Goal: Information Seeking & Learning: Learn about a topic

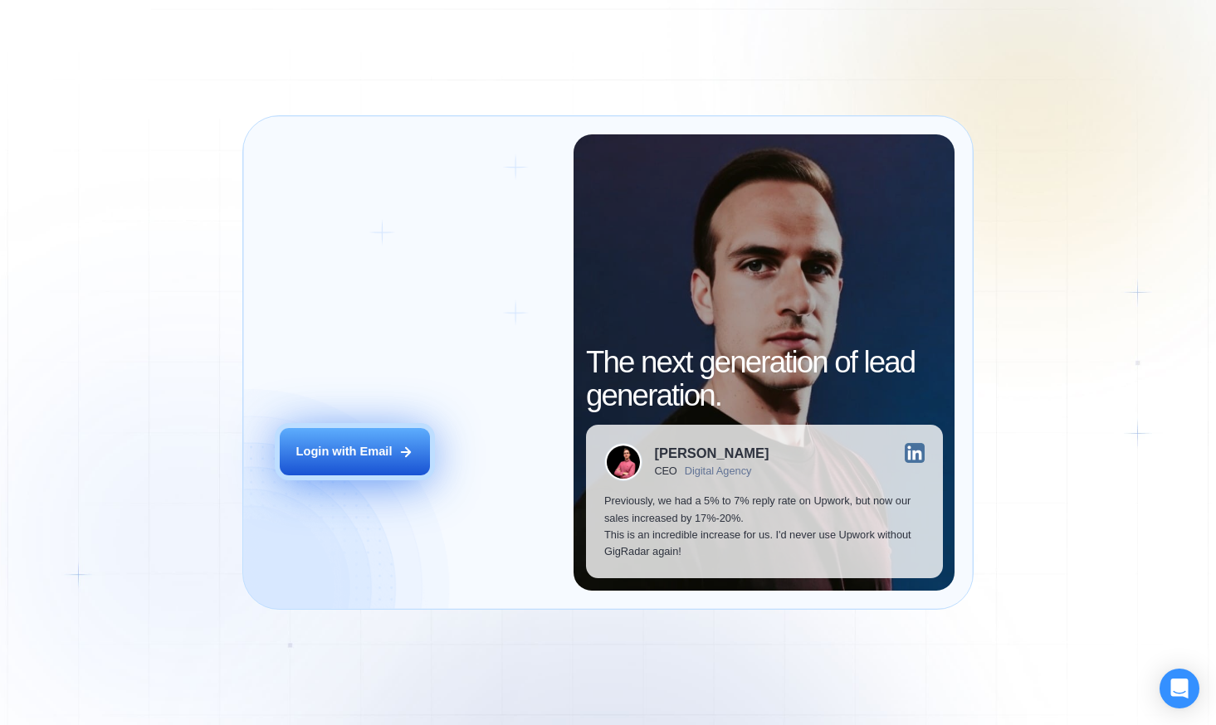
click at [321, 456] on div "Login with Email" at bounding box center [344, 451] width 96 height 17
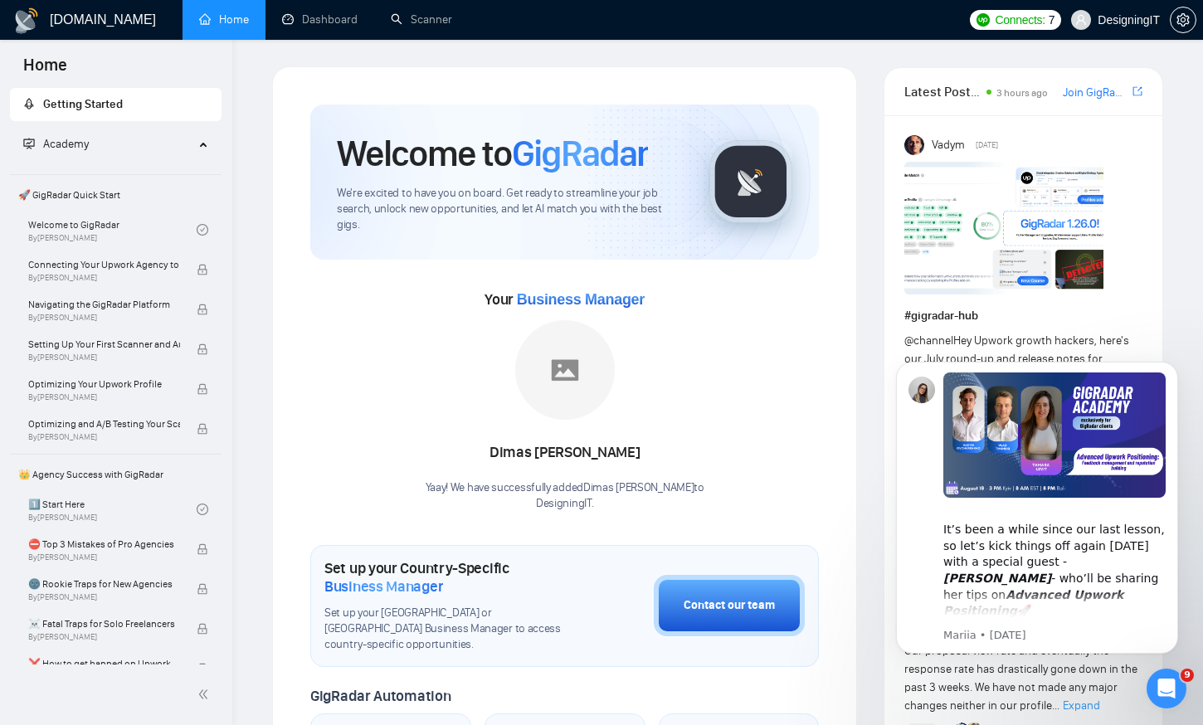
click at [86, 196] on span "🚀 GigRadar Quick Start" at bounding box center [116, 194] width 208 height 33
click at [86, 223] on link "Welcome to GigRadar By [PERSON_NAME]" at bounding box center [112, 230] width 168 height 37
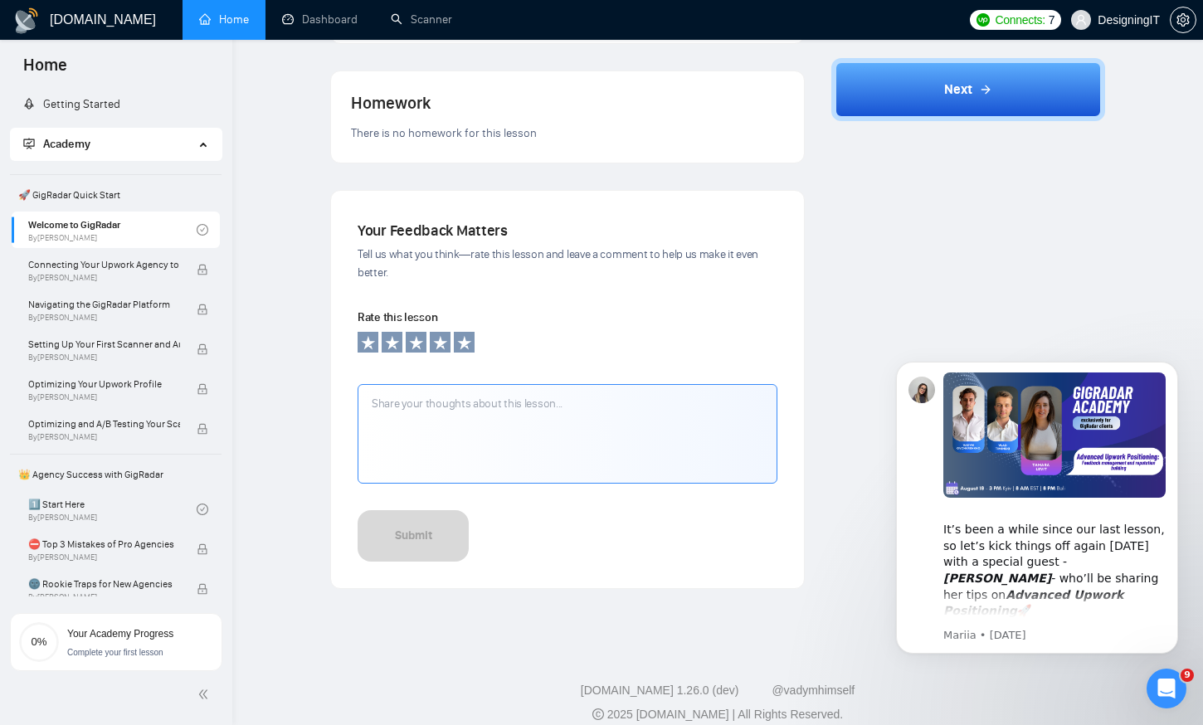
scroll to position [529, 0]
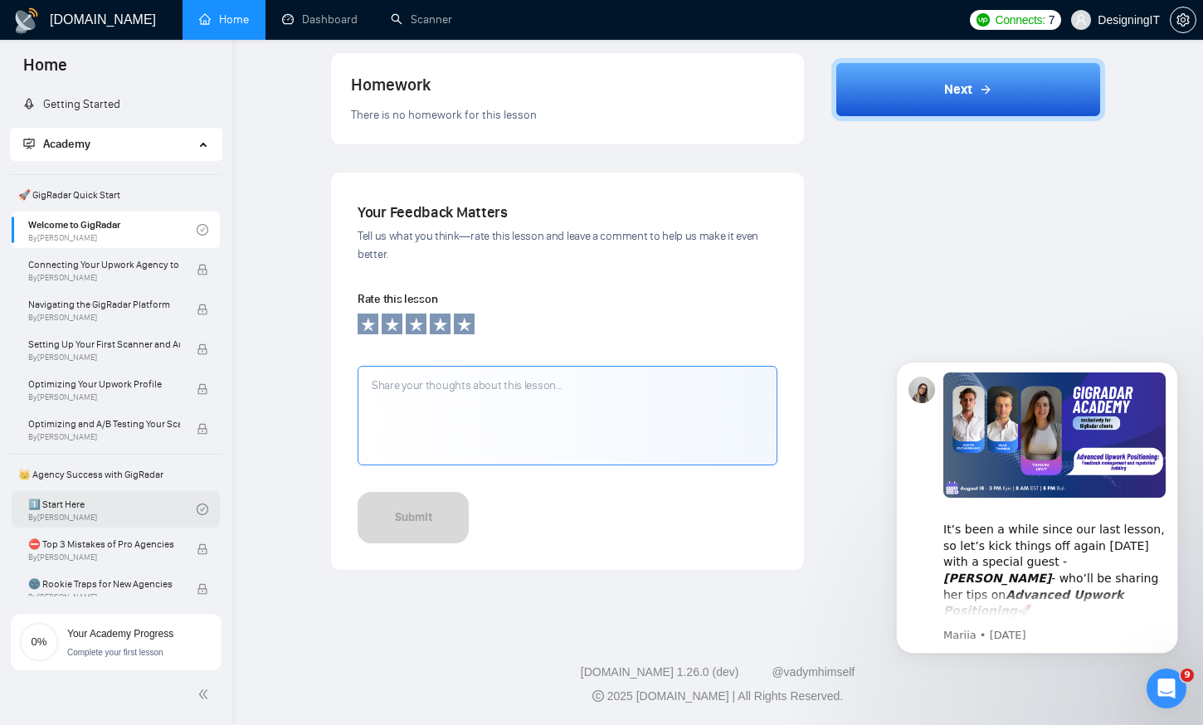
click at [111, 505] on link "1️⃣ Start Here By [PERSON_NAME]" at bounding box center [112, 509] width 168 height 37
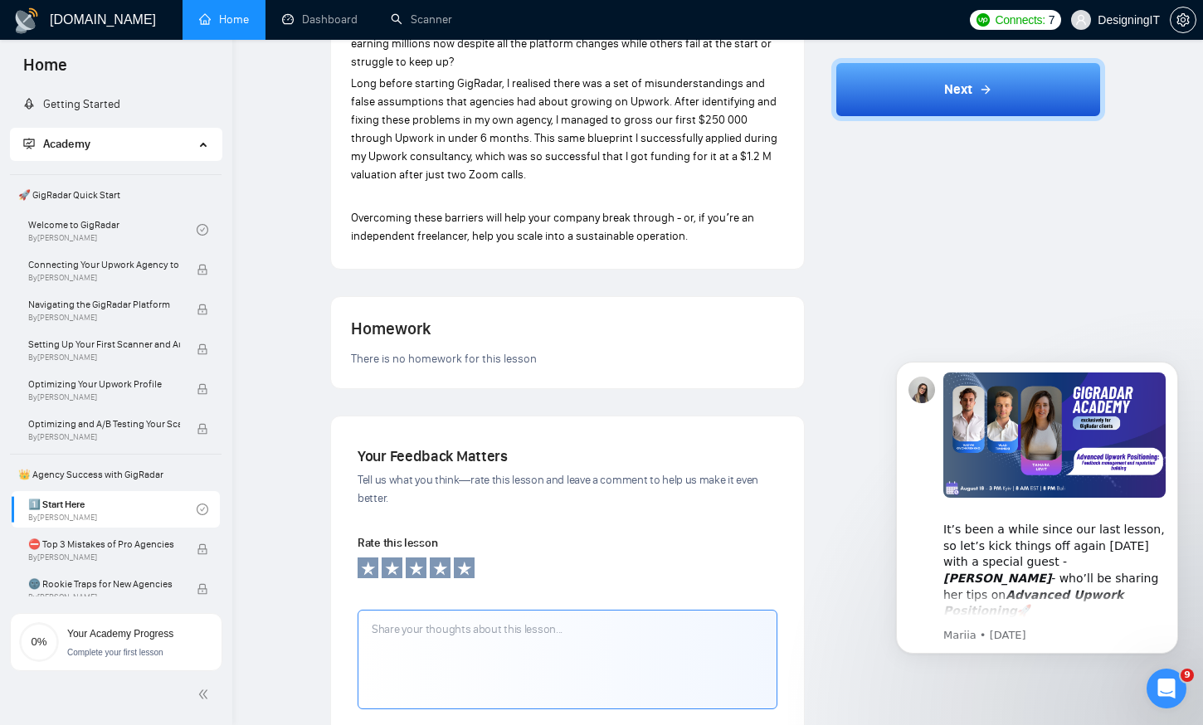
scroll to position [1081, 0]
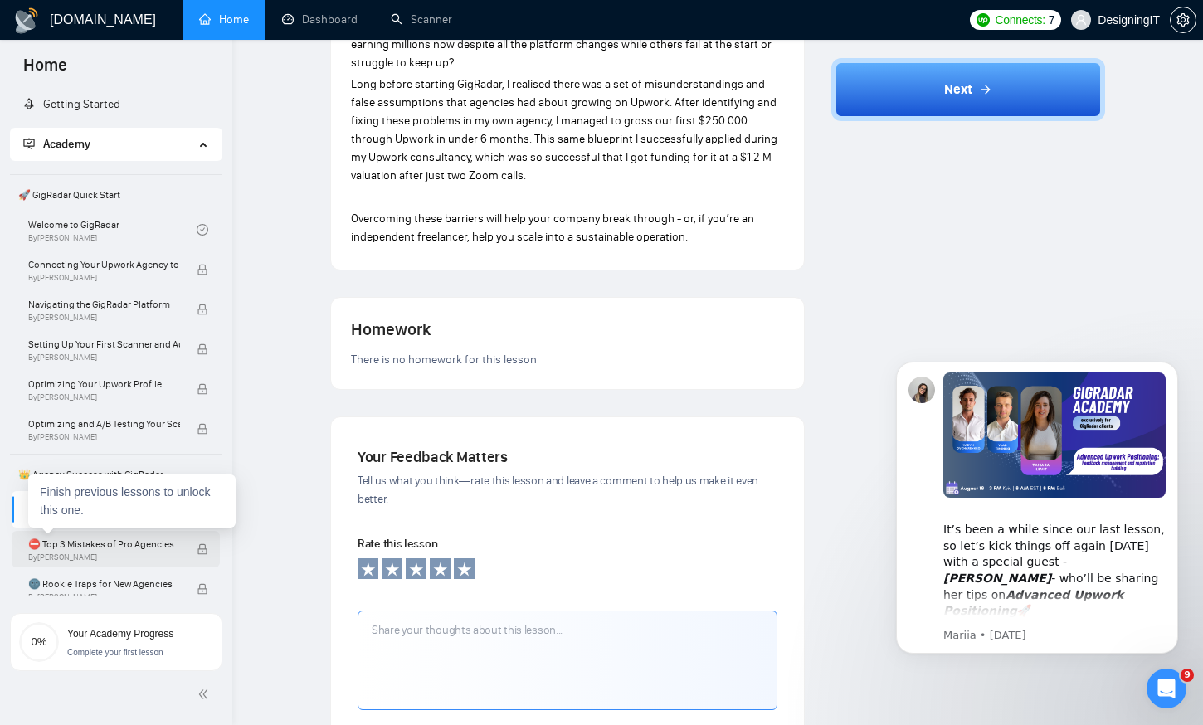
click at [127, 549] on span "⛔ Top 3 Mistakes of Pro Agencies" at bounding box center [104, 544] width 152 height 17
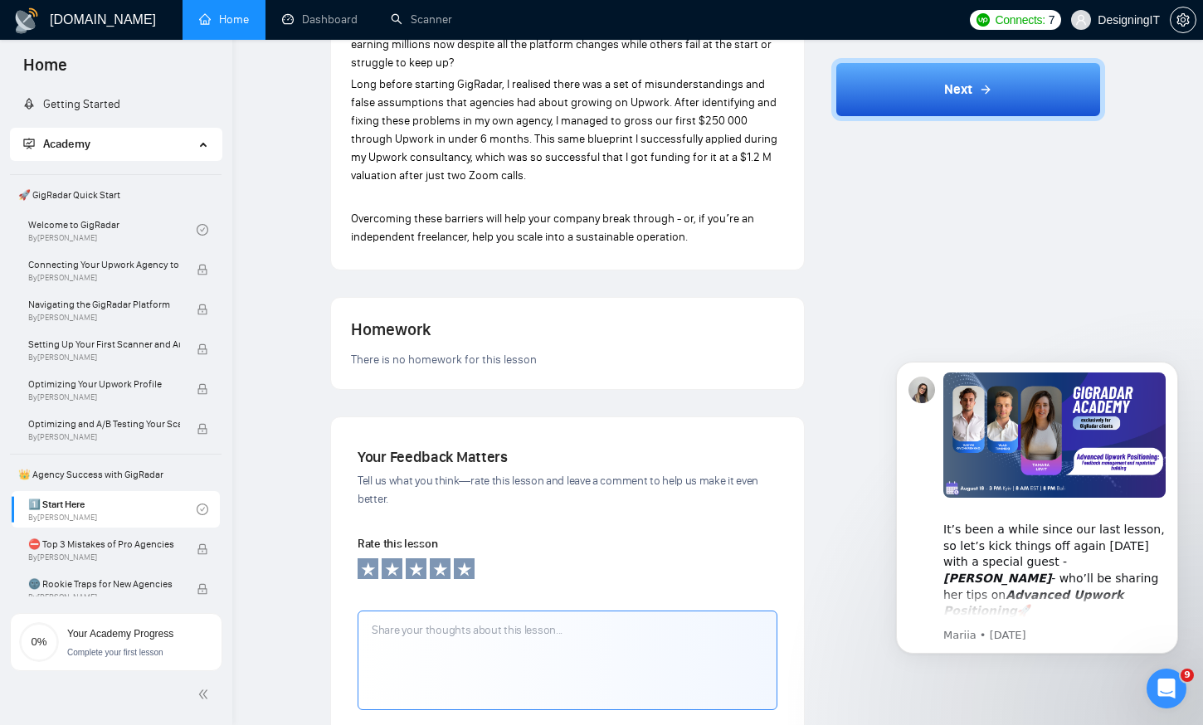
scroll to position [995, 0]
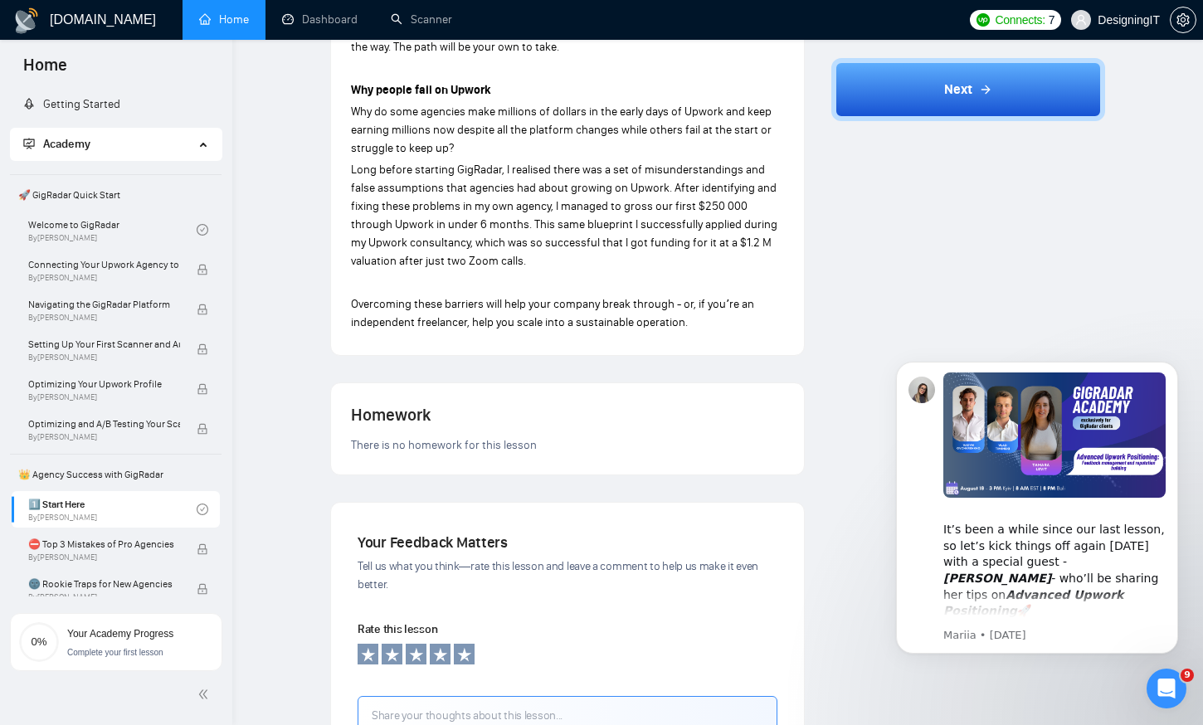
click at [913, 126] on div "Next" at bounding box center [969, 93] width 274 height 71
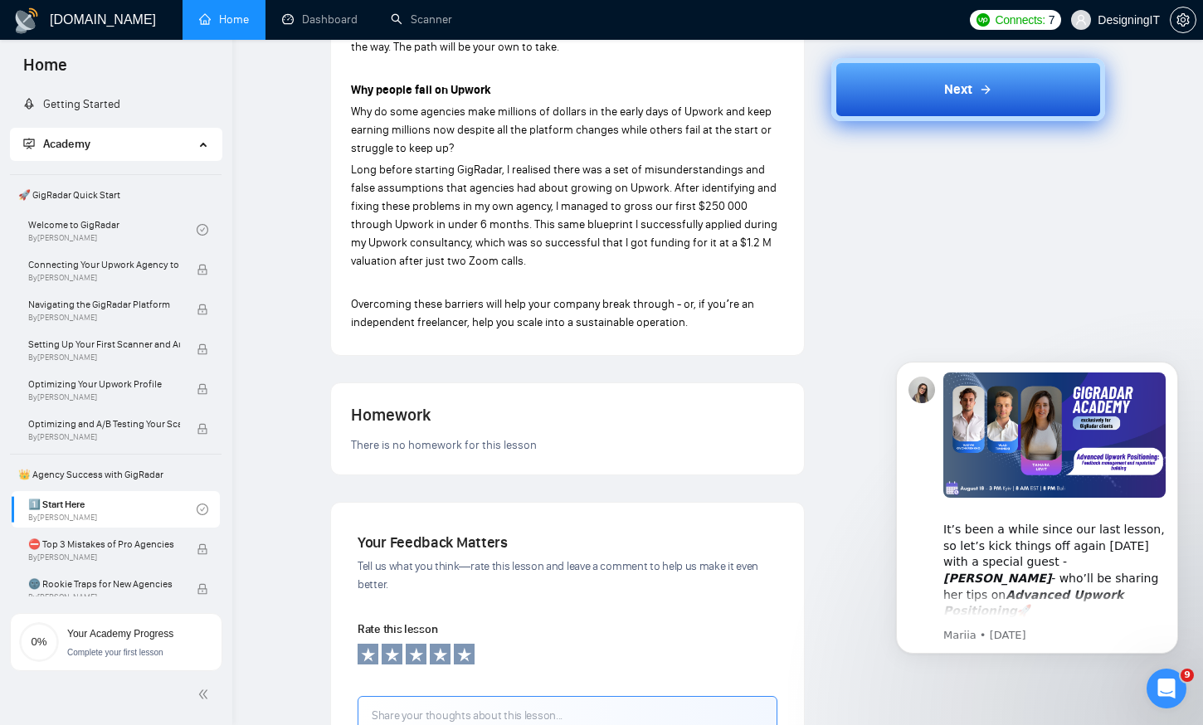
click at [939, 84] on button "Next" at bounding box center [969, 89] width 274 height 63
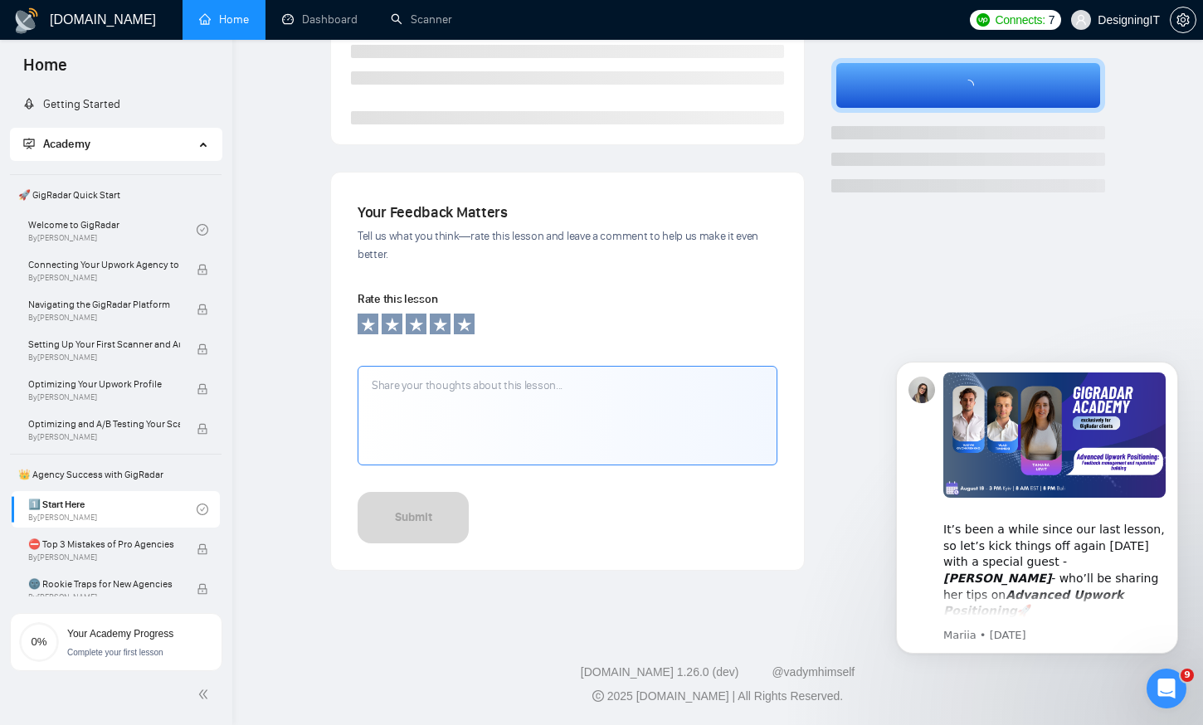
scroll to position [178, 0]
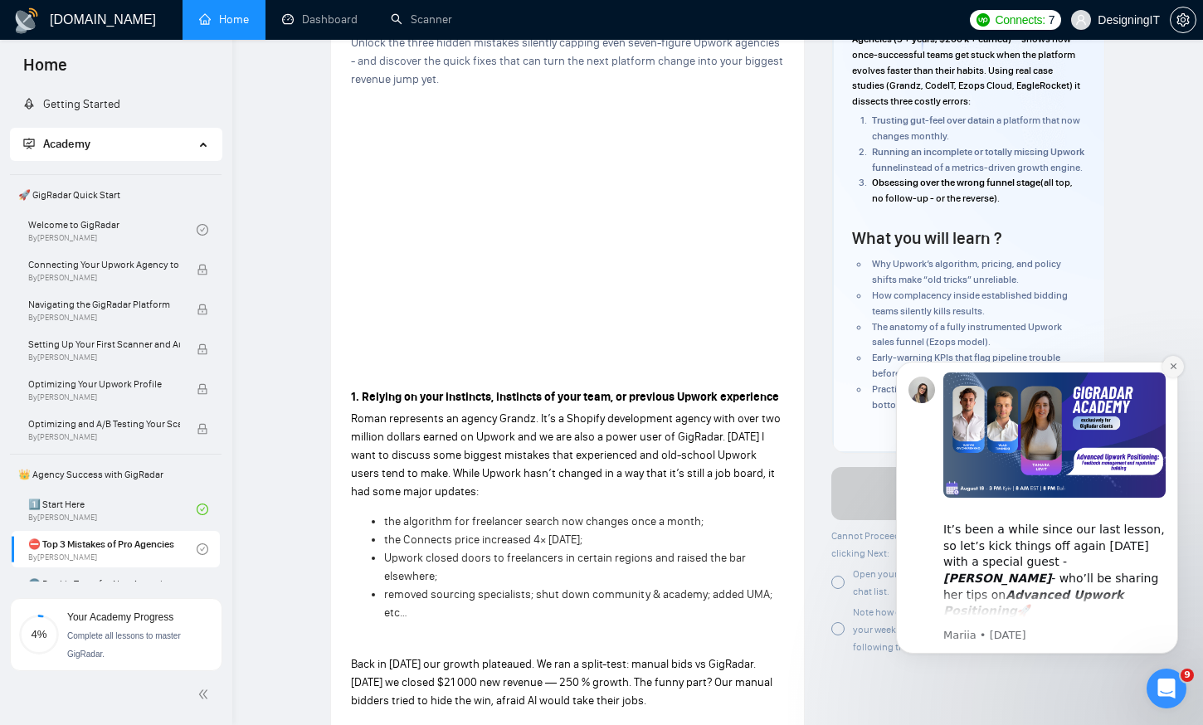
click at [1173, 369] on icon "Dismiss notification" at bounding box center [1173, 366] width 9 height 9
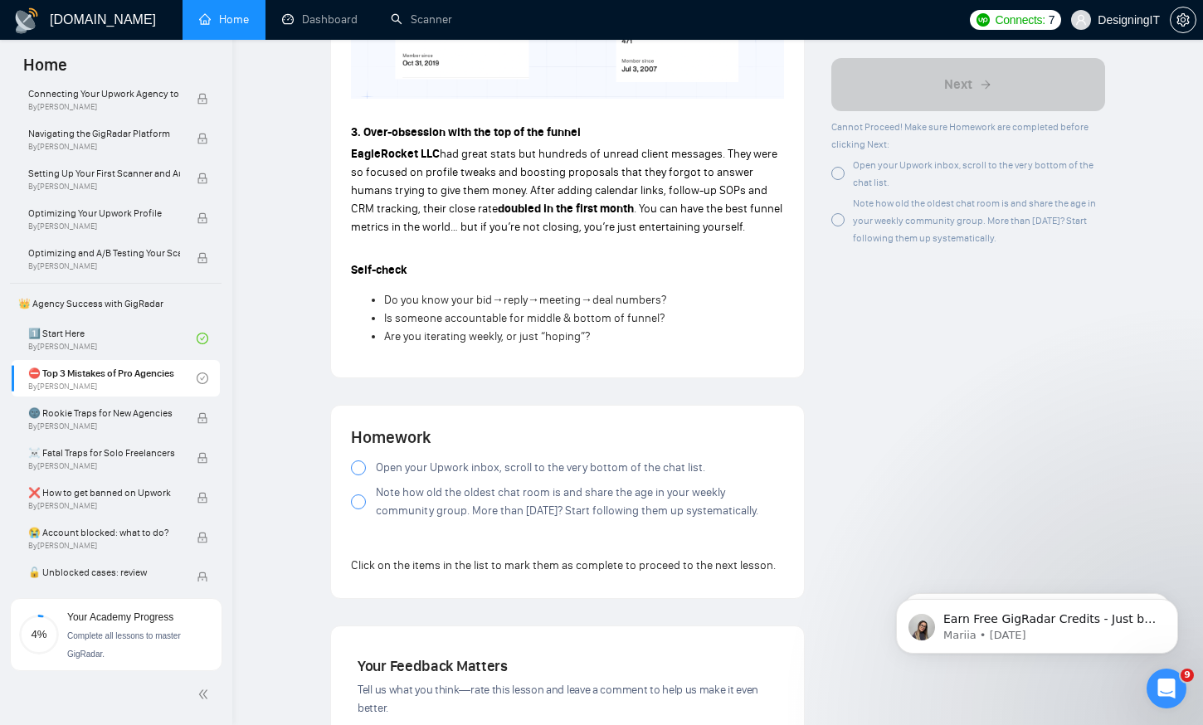
scroll to position [1159, 0]
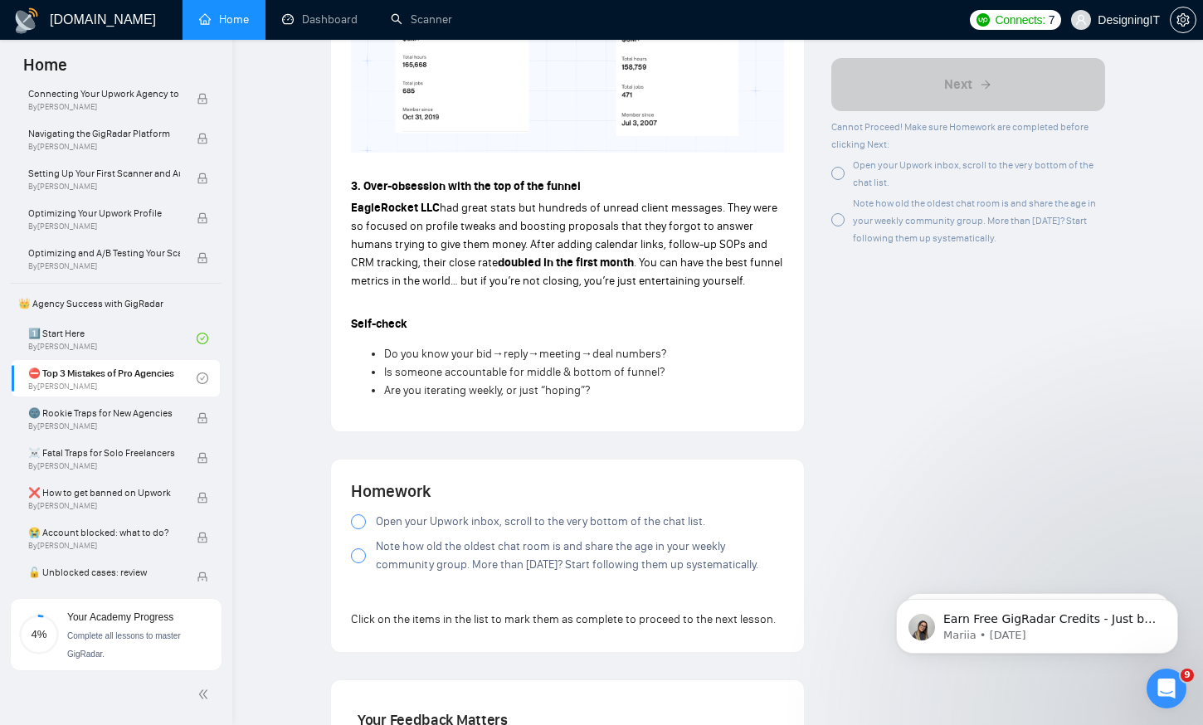
click at [359, 525] on div at bounding box center [358, 522] width 15 height 15
click at [359, 559] on div at bounding box center [358, 556] width 15 height 15
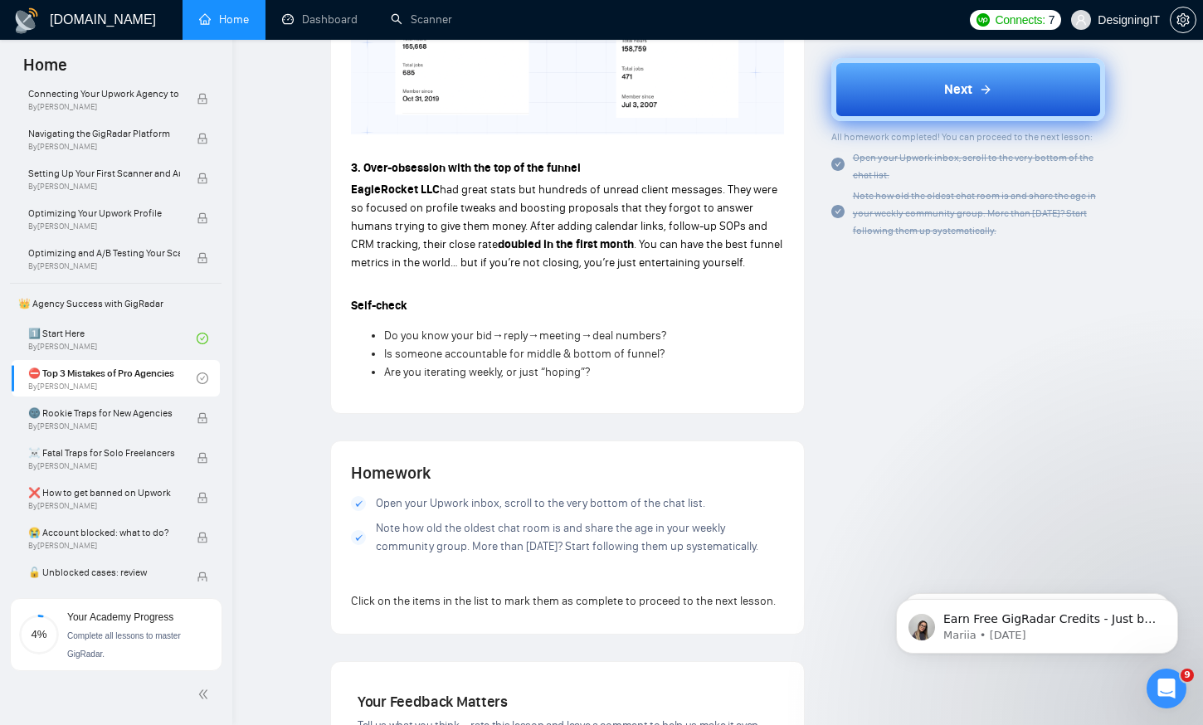
click at [950, 81] on span "Next" at bounding box center [959, 90] width 28 height 20
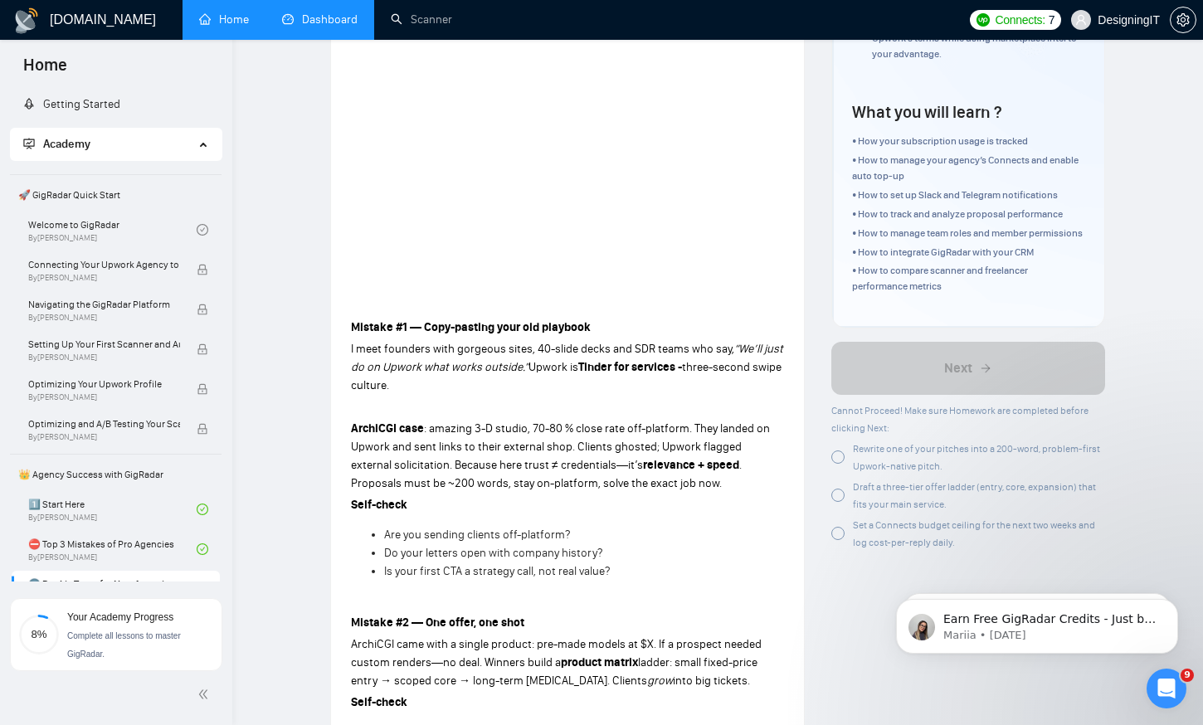
click at [331, 24] on link "Dashboard" at bounding box center [320, 19] width 76 height 14
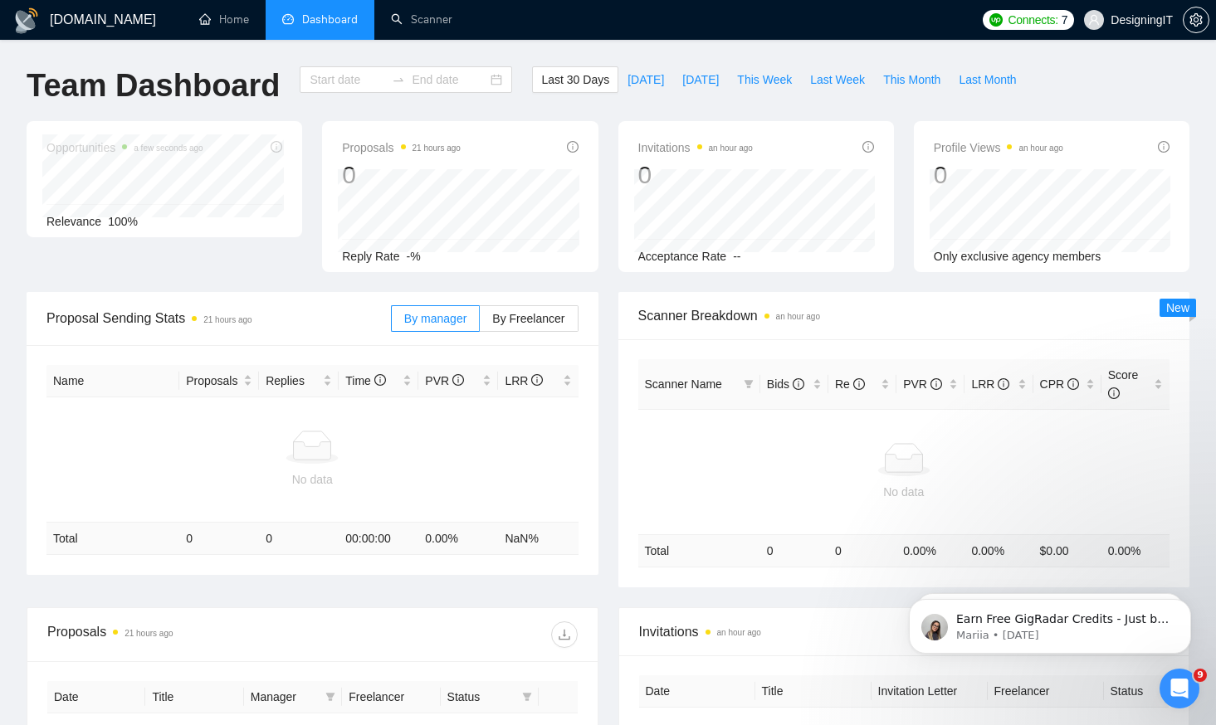
type input "[DATE]"
